Goal: Book appointment/travel/reservation

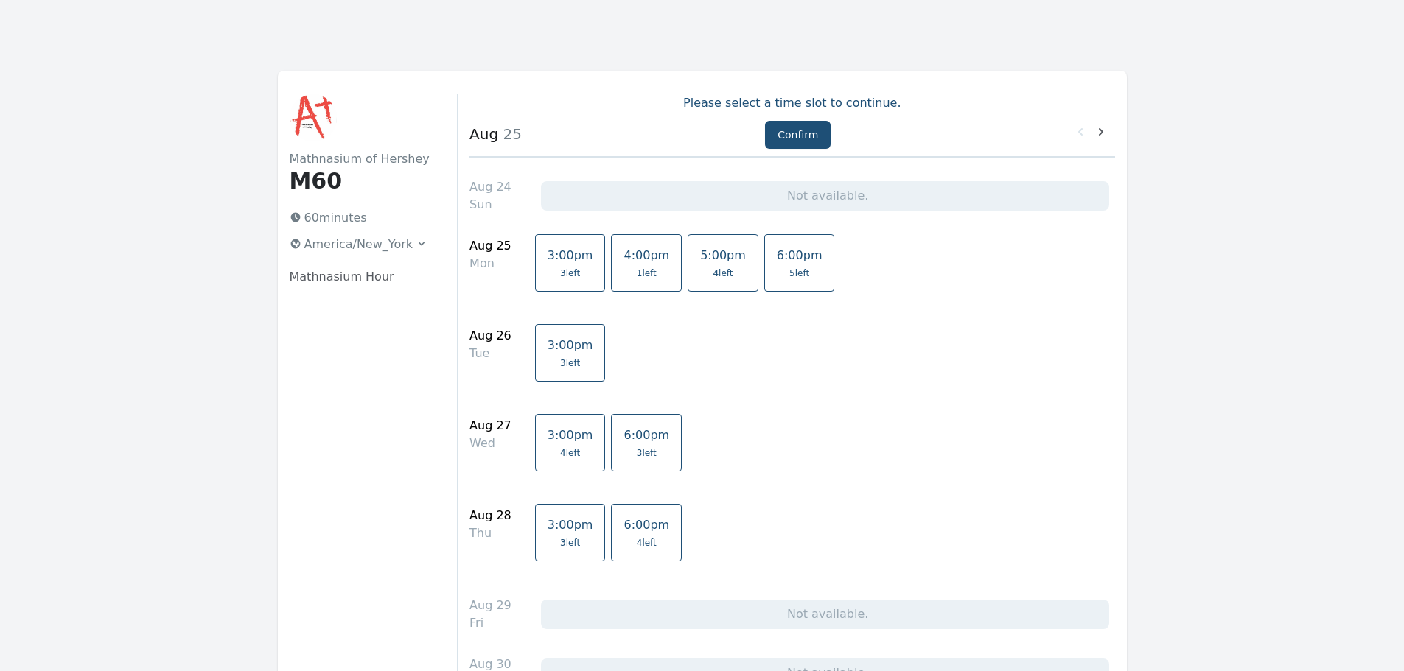
click at [623, 267] on link "4:00pm 1 left" at bounding box center [646, 262] width 71 height 57
click at [648, 436] on link "6:00pm 3 left" at bounding box center [646, 442] width 71 height 57
click at [637, 539] on span "4 left" at bounding box center [647, 543] width 20 height 12
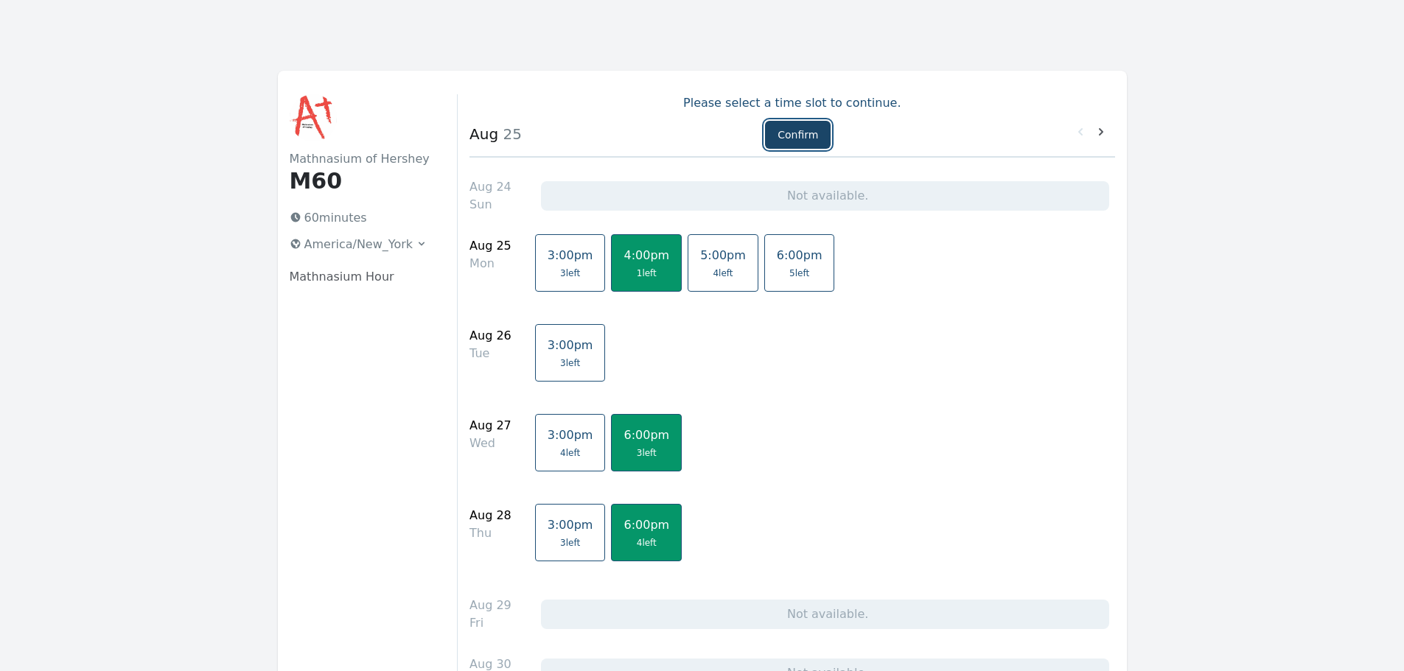
click at [792, 132] on button "Confirm" at bounding box center [798, 135] width 66 height 28
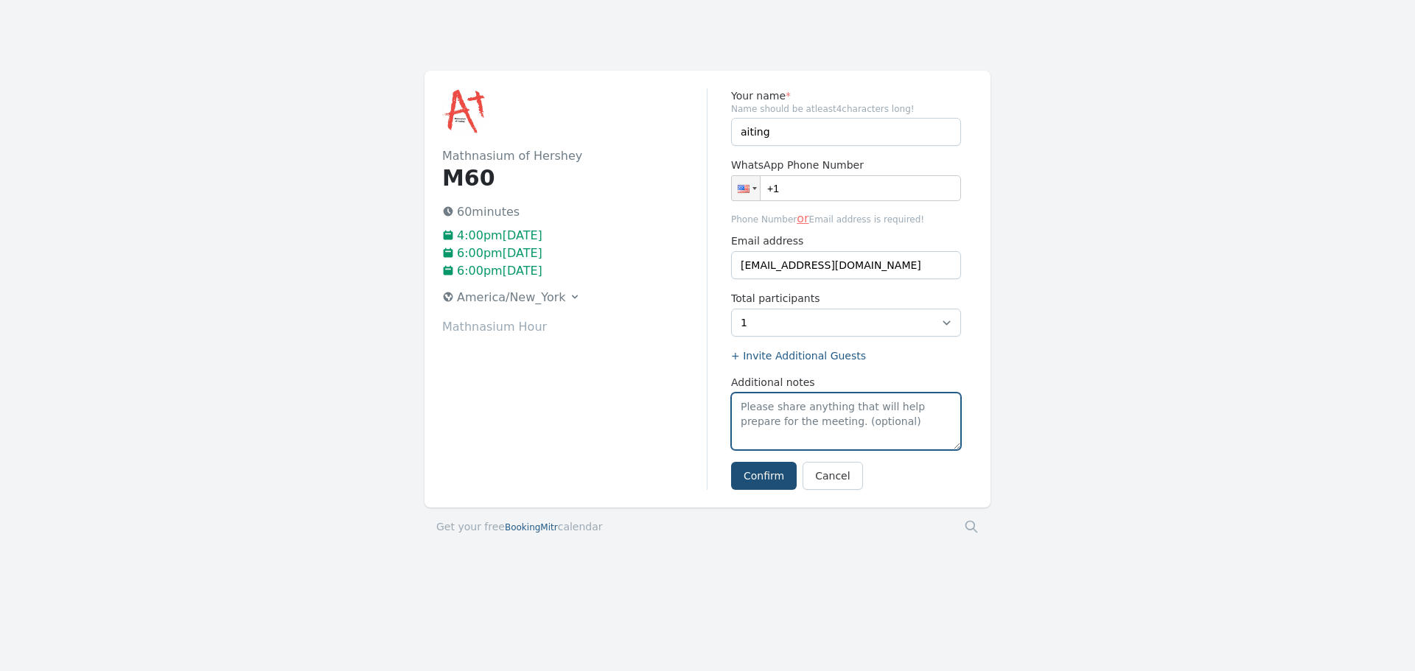
click at [793, 414] on textarea "Additional notes" at bounding box center [846, 421] width 230 height 57
type textarea "[DATE] will start at 4:30 , Wed and [DATE] . all these three will be virtual cl…"
